Goal: Find specific page/section: Find specific page/section

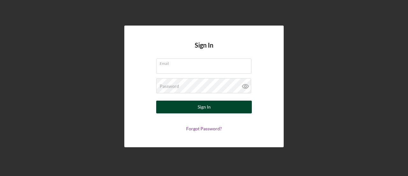
type input "[PERSON_NAME][EMAIL_ADDRESS][DOMAIN_NAME]"
click at [174, 108] on button "Sign In" at bounding box center [204, 106] width 96 height 13
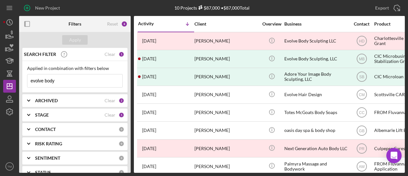
click at [67, 78] on input "evolve body" at bounding box center [74, 80] width 95 height 13
drag, startPoint x: 75, startPoint y: 79, endPoint x: 13, endPoint y: 76, distance: 61.6
click at [13, 76] on div "New Project 10 Projects $87,000 • $87,000 Total evolve body Export Icon/Export …" at bounding box center [204, 86] width 402 height 172
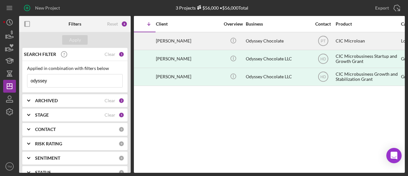
scroll to position [0, 29]
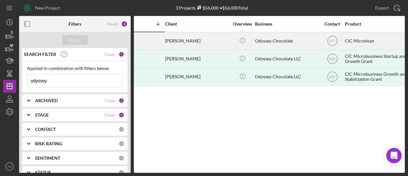
type input "odyssey"
click at [222, 36] on div "John Epps" at bounding box center [197, 41] width 64 height 17
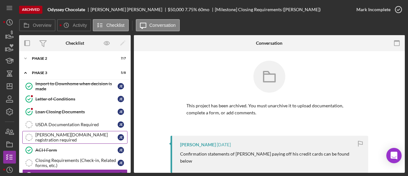
scroll to position [5, 0]
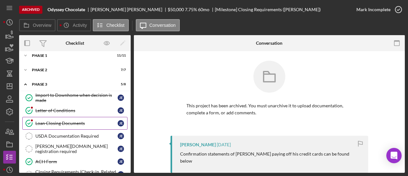
click at [51, 121] on div "Loan Closing Documents" at bounding box center [76, 122] width 82 height 5
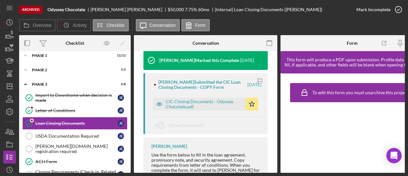
scroll to position [92, 0]
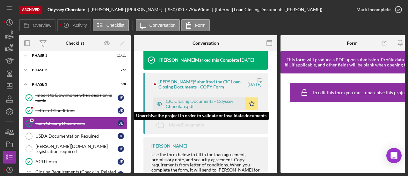
click at [192, 100] on div "CIC Closing Documents - Odyssey Chocolate.pdf" at bounding box center [204, 103] width 76 height 10
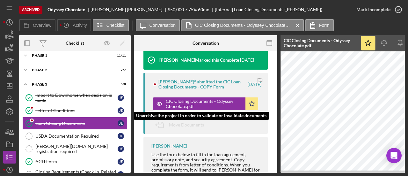
click at [203, 105] on div "CIC Closing Documents - Odyssey Chocolate.pdf" at bounding box center [204, 103] width 76 height 10
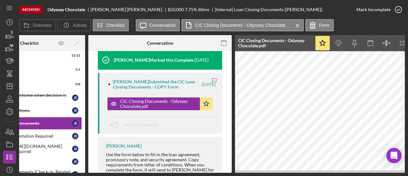
scroll to position [0, 74]
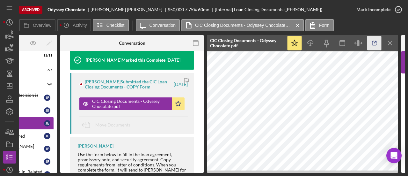
click at [373, 42] on icon "button" at bounding box center [374, 43] width 14 height 14
